Goal: Task Accomplishment & Management: Manage account settings

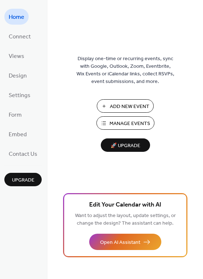
click at [133, 122] on span "Manage Events" at bounding box center [129, 124] width 41 height 8
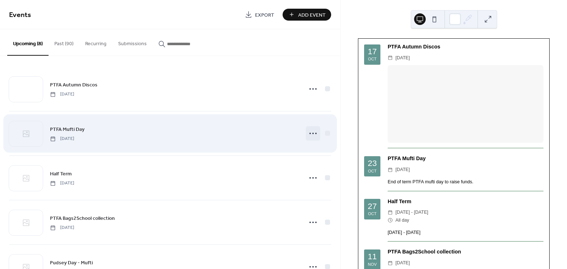
click at [312, 134] on icon at bounding box center [313, 134] width 12 height 12
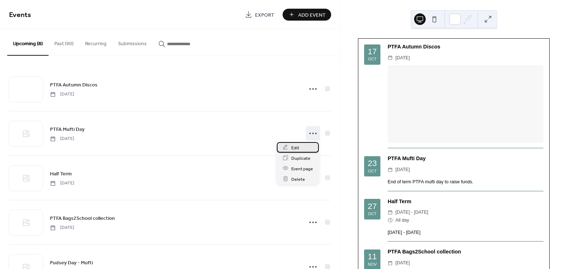
click at [303, 148] on div "Edit" at bounding box center [298, 147] width 42 height 11
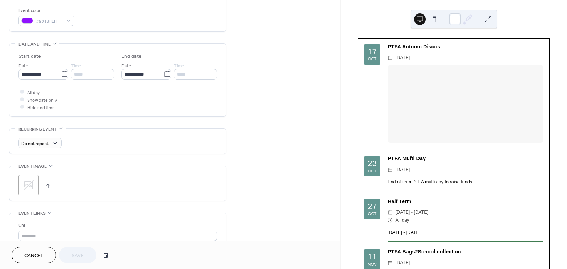
scroll to position [197, 0]
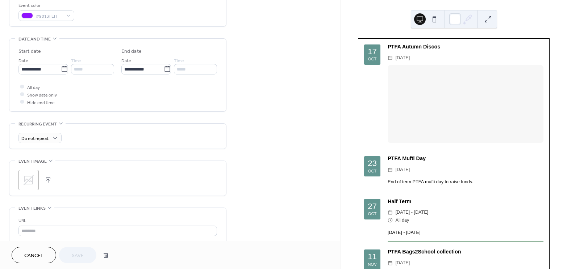
click at [50, 180] on button "button" at bounding box center [48, 180] width 10 height 10
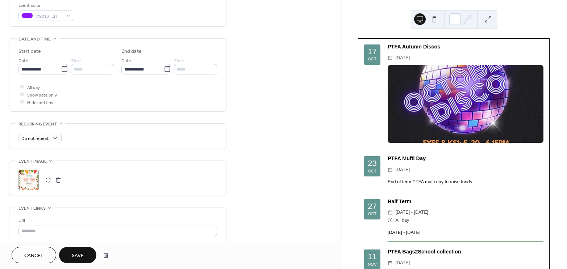
click at [80, 255] on span "Save" at bounding box center [78, 256] width 12 height 8
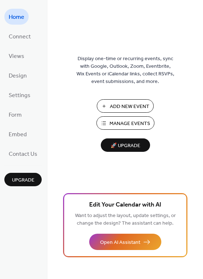
click at [120, 110] on span "Add New Event" at bounding box center [129, 107] width 39 height 8
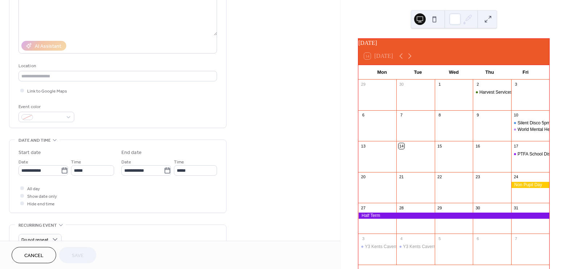
scroll to position [164, 0]
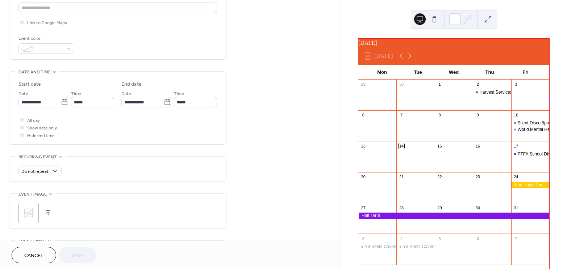
click at [49, 214] on button "button" at bounding box center [48, 213] width 10 height 10
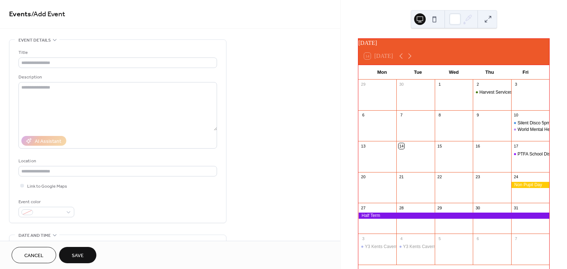
scroll to position [0, 0]
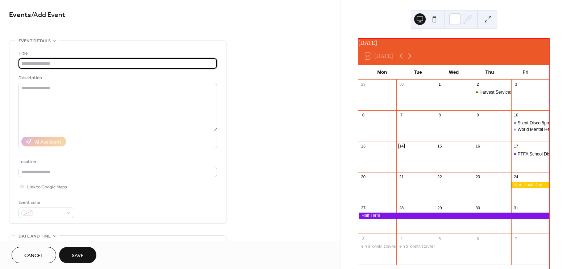
click at [67, 67] on input "text" at bounding box center [117, 63] width 198 height 11
type input "**********"
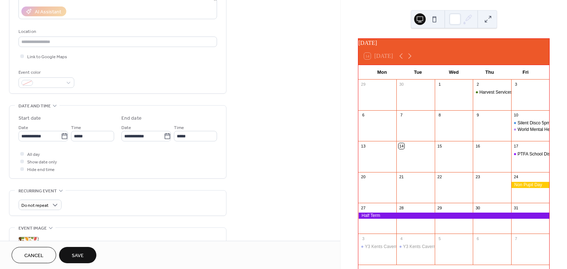
scroll to position [131, 0]
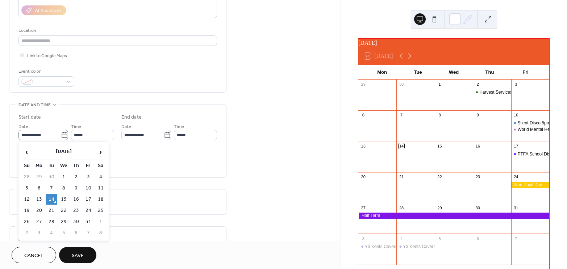
click at [61, 136] on icon at bounding box center [64, 135] width 7 height 7
click at [60, 136] on input "**********" at bounding box center [39, 135] width 42 height 11
click at [76, 211] on td "23" at bounding box center [76, 211] width 12 height 11
type input "**********"
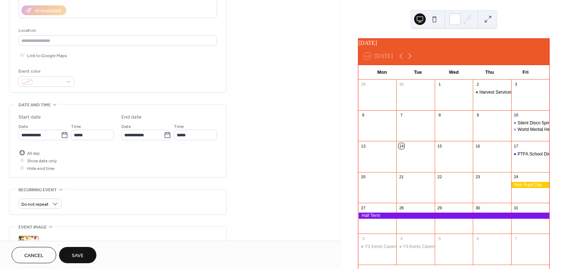
click at [33, 154] on span "All day" at bounding box center [33, 154] width 13 height 8
click at [22, 160] on div at bounding box center [22, 161] width 4 height 4
click at [22, 152] on icon at bounding box center [22, 153] width 2 height 2
click at [22, 161] on div at bounding box center [22, 161] width 4 height 4
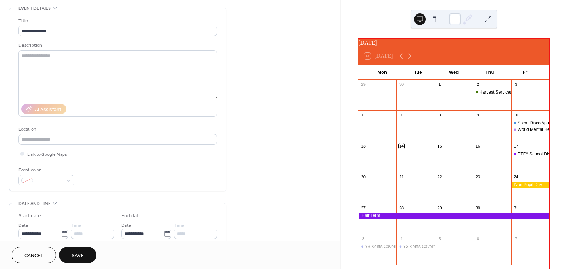
scroll to position [0, 0]
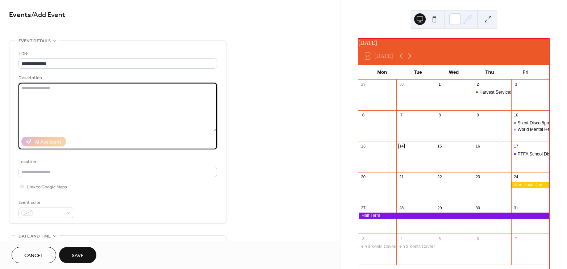
click at [81, 102] on textarea at bounding box center [117, 107] width 198 height 49
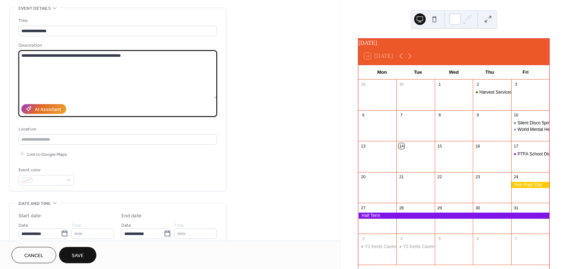
scroll to position [66, 0]
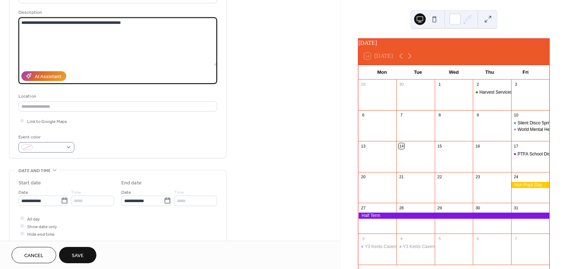
type textarea "**********"
click at [71, 147] on div at bounding box center [46, 147] width 56 height 11
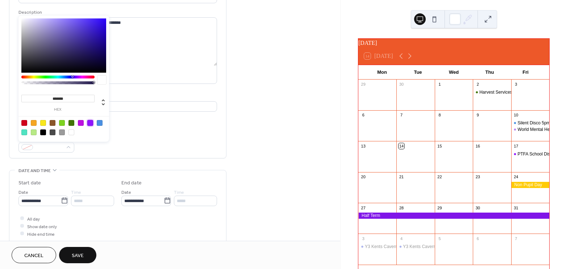
click at [91, 123] on div at bounding box center [90, 123] width 6 height 6
type input "*******"
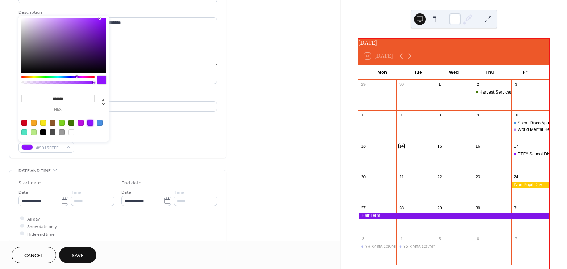
click at [155, 130] on div "**********" at bounding box center [117, 68] width 198 height 169
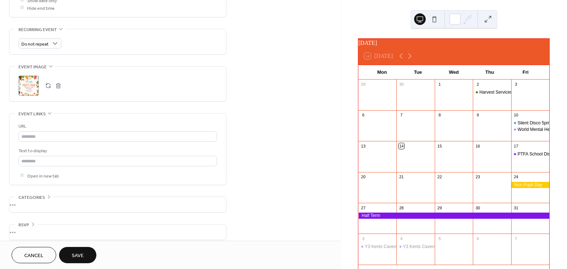
scroll to position [298, 0]
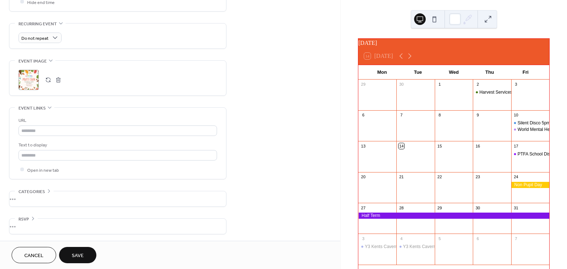
click at [82, 255] on span "Save" at bounding box center [78, 256] width 12 height 8
